Goal: Task Accomplishment & Management: Use online tool/utility

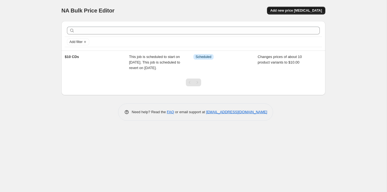
click at [290, 7] on button "Add new price [MEDICAL_DATA]" at bounding box center [296, 11] width 58 height 8
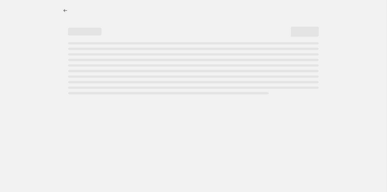
select select "percentage"
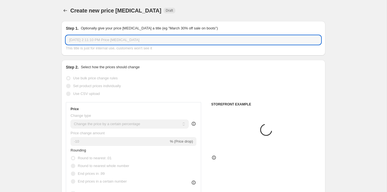
click at [179, 40] on input "[DATE] 2:11:10 PM Price [MEDICAL_DATA]" at bounding box center [193, 40] width 255 height 9
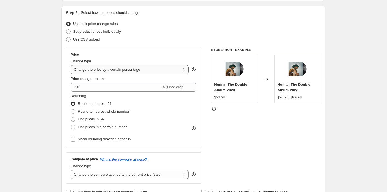
scroll to position [55, 0]
type input "$20 Vinyl"
click at [102, 69] on select "Change the price to a certain amount Change the price by a certain amount Chang…" at bounding box center [130, 69] width 118 height 9
select select "to"
click at [71, 65] on select "Change the price to a certain amount Change the price by a certain amount Chang…" at bounding box center [130, 69] width 118 height 9
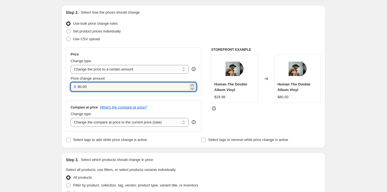
drag, startPoint x: 101, startPoint y: 88, endPoint x: 69, endPoint y: 88, distance: 31.9
click at [69, 88] on div "Price Change type Change the price to a certain amount Change the price by a ce…" at bounding box center [133, 71] width 135 height 49
type input "20.00"
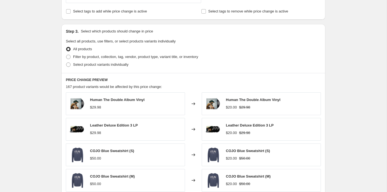
scroll to position [212, 0]
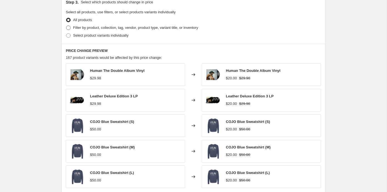
click at [137, 28] on span "Filter by product, collection, tag, vendor, product type, variant title, or inv…" at bounding box center [135, 28] width 125 height 4
click at [66, 26] on input "Filter by product, collection, tag, vendor, product type, variant title, or inv…" at bounding box center [66, 26] width 0 height 0
radio input "true"
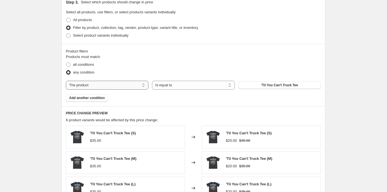
click at [119, 82] on select "The product The product's collection The product's tag The product's vendor The…" at bounding box center [107, 85] width 82 height 9
select select "tag"
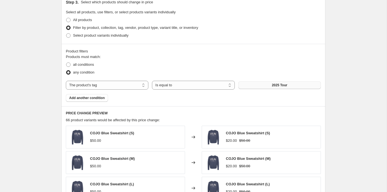
click at [249, 85] on button "2025 Tour" at bounding box center [279, 85] width 82 height 8
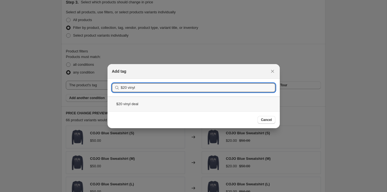
type input "$20 vinyl"
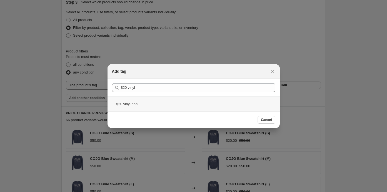
click at [208, 107] on div "$20 vinyl deal" at bounding box center [193, 104] width 172 height 15
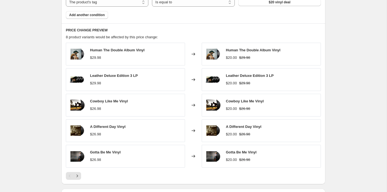
scroll to position [299, 0]
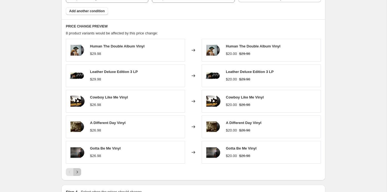
click at [80, 170] on button "Next" at bounding box center [77, 172] width 8 height 8
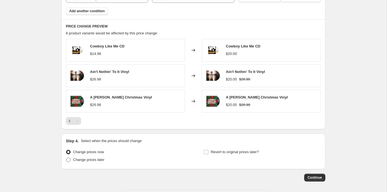
click at [90, 160] on span "Change prices later" at bounding box center [88, 160] width 31 height 6
click at [66, 158] on input "Change prices later" at bounding box center [66, 158] width 0 height 0
radio input "true"
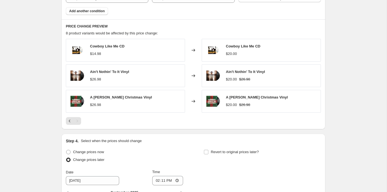
scroll to position [393, 0]
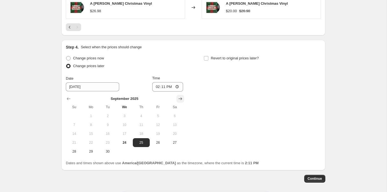
click at [183, 95] on button "Show next month, October 2025" at bounding box center [180, 99] width 8 height 8
click at [183, 95] on button "Show next month, November 2025" at bounding box center [180, 99] width 8 height 8
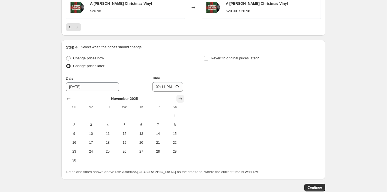
click at [183, 95] on button "Show next month, December 2025" at bounding box center [180, 99] width 8 height 8
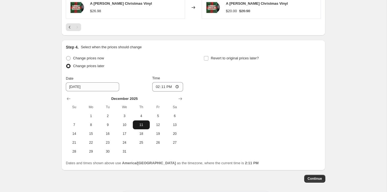
click at [143, 123] on span "11" at bounding box center [141, 125] width 12 height 4
type input "[DATE]"
click at [178, 85] on input "14:11" at bounding box center [167, 86] width 31 height 9
type input "00:00"
click at [220, 77] on div "Change prices now Change prices later Date [DATE] Time 00:00 [DATE] Su Mo Tu We…" at bounding box center [193, 105] width 255 height 102
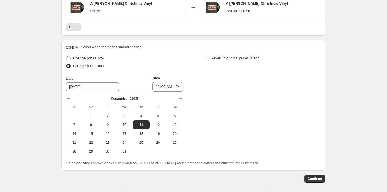
click at [204, 56] on input "Revert to original prices later?" at bounding box center [206, 58] width 4 height 4
checkbox input "true"
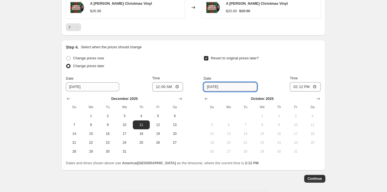
click at [232, 83] on input "[DATE]" at bounding box center [230, 86] width 53 height 9
click at [318, 97] on icon "Show next month, November 2025" at bounding box center [318, 99] width 6 height 6
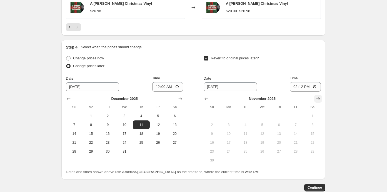
click at [318, 97] on icon "Show next month, December 2025" at bounding box center [318, 98] width 4 height 3
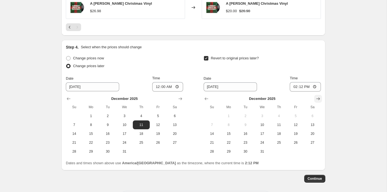
click at [318, 97] on icon "Show next month, January 2026" at bounding box center [318, 98] width 4 height 3
click at [209, 97] on button "Show previous month, December 2025" at bounding box center [206, 99] width 8 height 8
click at [276, 123] on span "11" at bounding box center [279, 125] width 12 height 4
type input "[DATE]"
click at [292, 86] on input "14:12" at bounding box center [305, 86] width 31 height 9
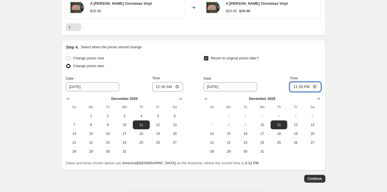
type input "23:59"
click at [310, 179] on button "Continue" at bounding box center [314, 179] width 21 height 8
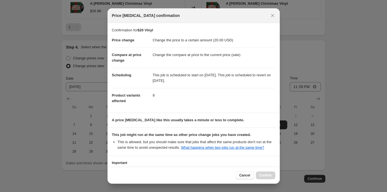
scroll to position [45, 0]
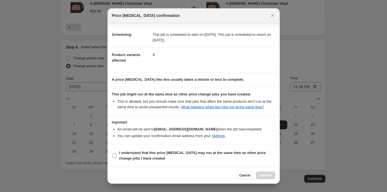
click at [113, 155] on input "I understand that this price [MEDICAL_DATA] may run at the same time as other p…" at bounding box center [114, 156] width 4 height 4
checkbox input "true"
click at [264, 176] on span "Confirm" at bounding box center [265, 175] width 13 height 4
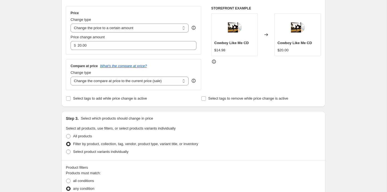
scroll to position [449, 0]
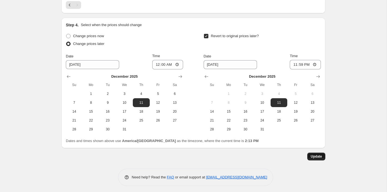
click at [314, 154] on span "Update" at bounding box center [315, 156] width 11 height 4
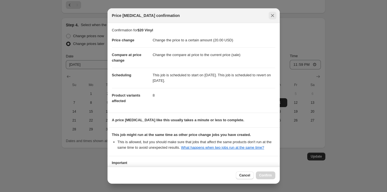
click at [270, 18] on icon "Close" at bounding box center [273, 16] width 6 height 6
